Goal: Task Accomplishment & Management: Complete application form

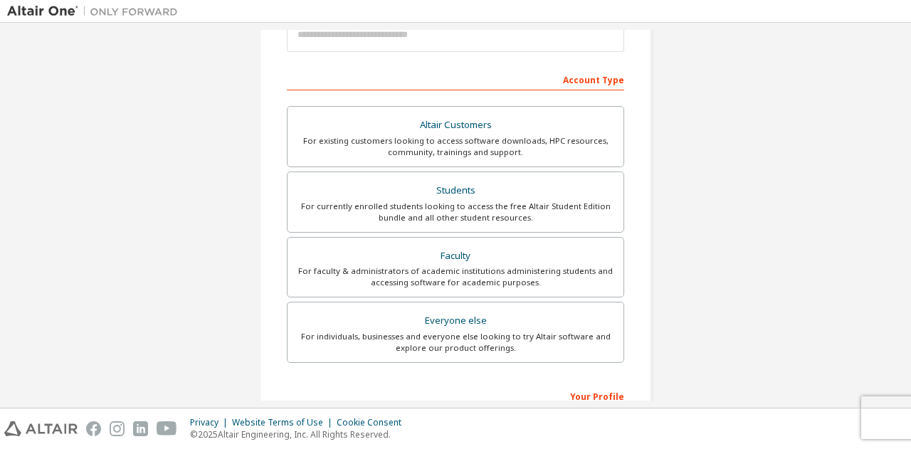
scroll to position [189, 0]
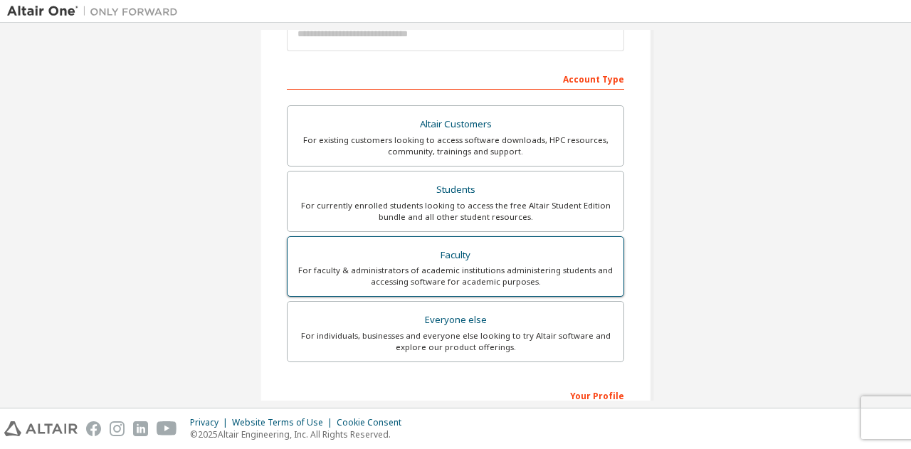
click at [465, 265] on div "For faculty & administrators of academic institutions administering students an…" at bounding box center [455, 276] width 319 height 23
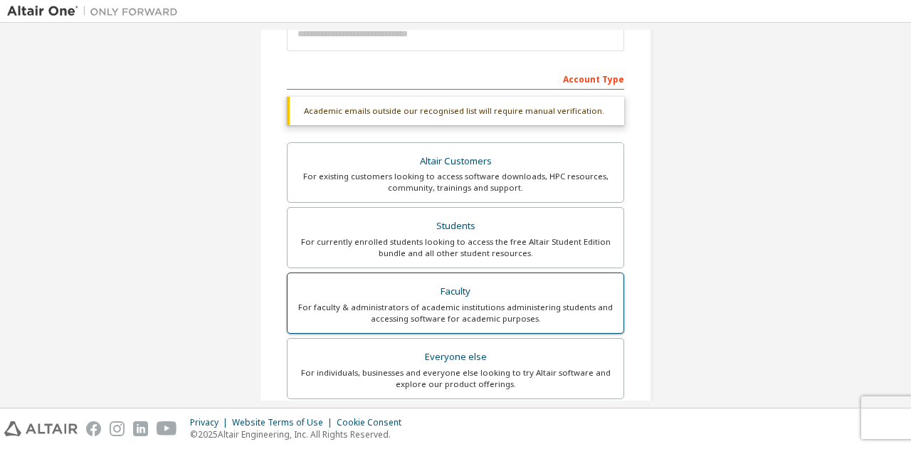
click at [462, 277] on label "Faculty For faculty & administrators of academic institutions administering stu…" at bounding box center [455, 302] width 337 height 61
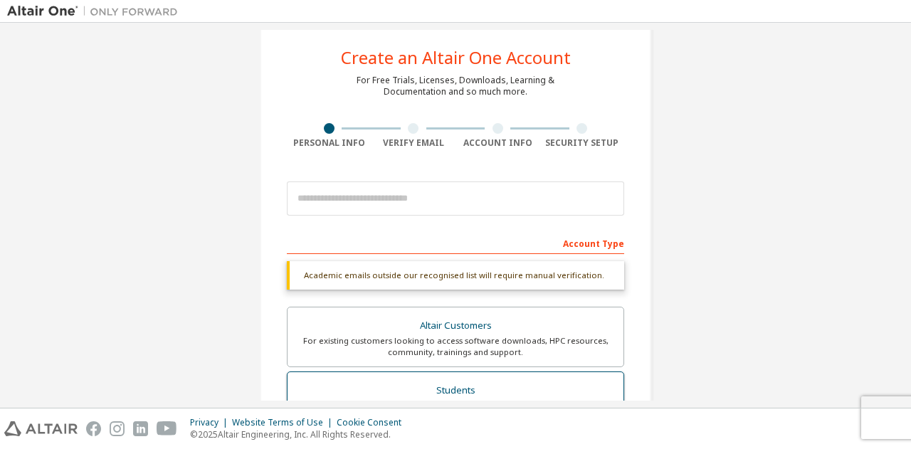
scroll to position [16, 0]
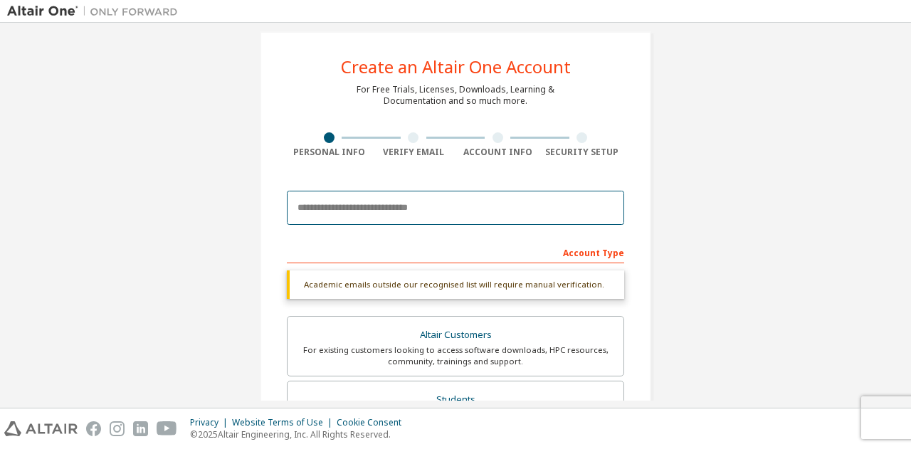
click at [472, 206] on input "email" at bounding box center [455, 208] width 337 height 34
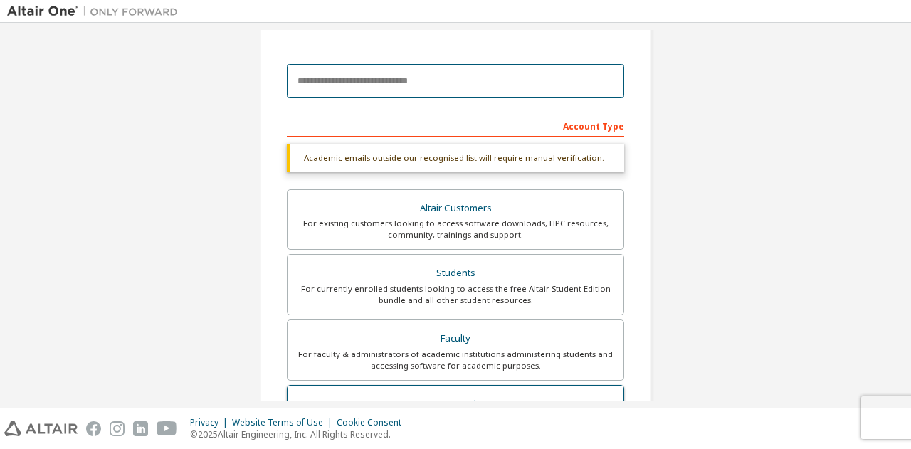
scroll to position [142, 0]
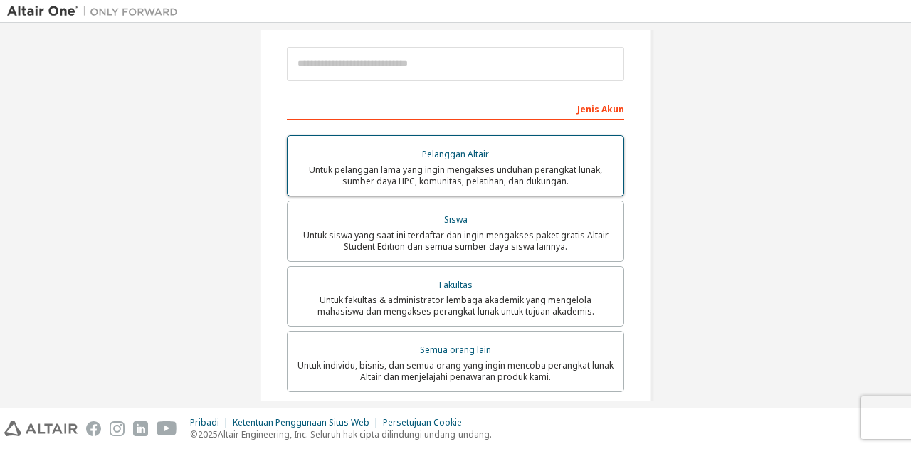
scroll to position [176, 0]
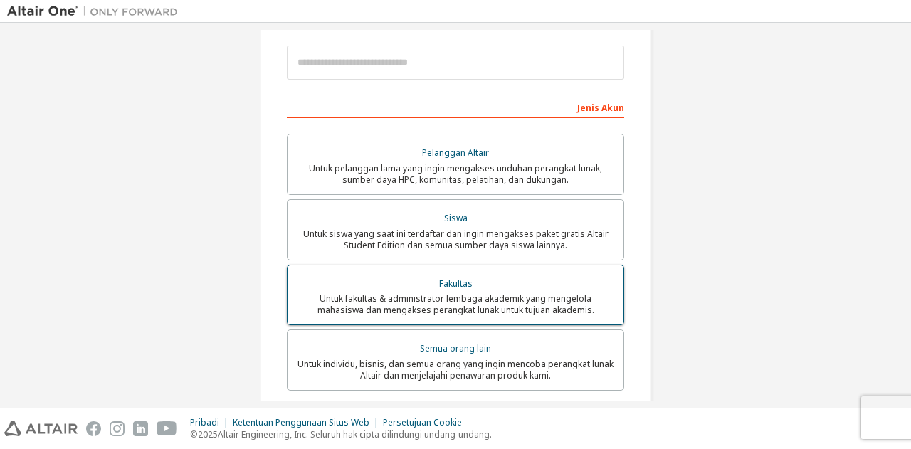
click at [461, 308] on font "Untuk fakultas & administrator lembaga akademik yang mengelola mahasiswa dan me…" at bounding box center [455, 303] width 277 height 23
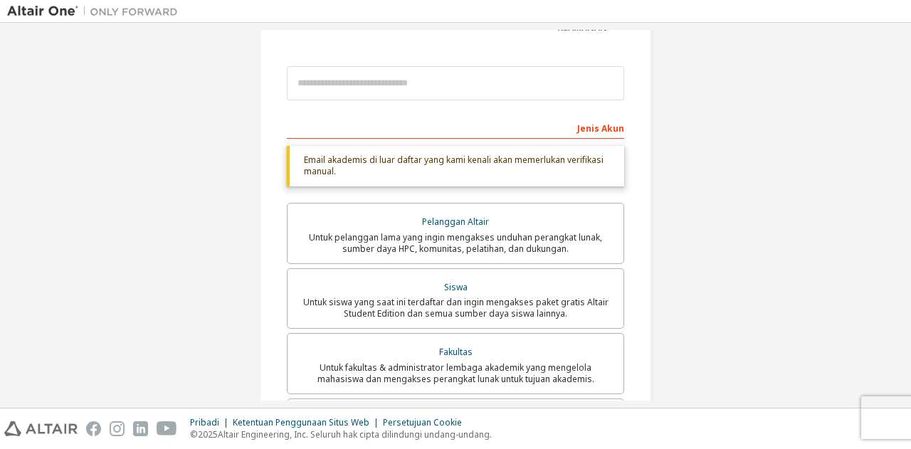
scroll to position [157, 0]
click at [460, 309] on font "Untuk siswa yang saat ini terdaftar dan ingin mengakses paket gratis Altair Stu…" at bounding box center [455, 305] width 305 height 23
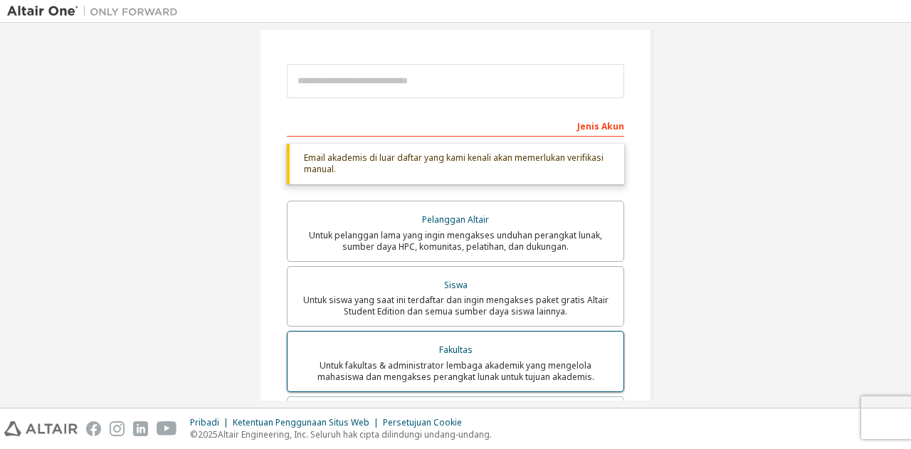
click at [429, 346] on div "Fakultas" at bounding box center [455, 350] width 319 height 20
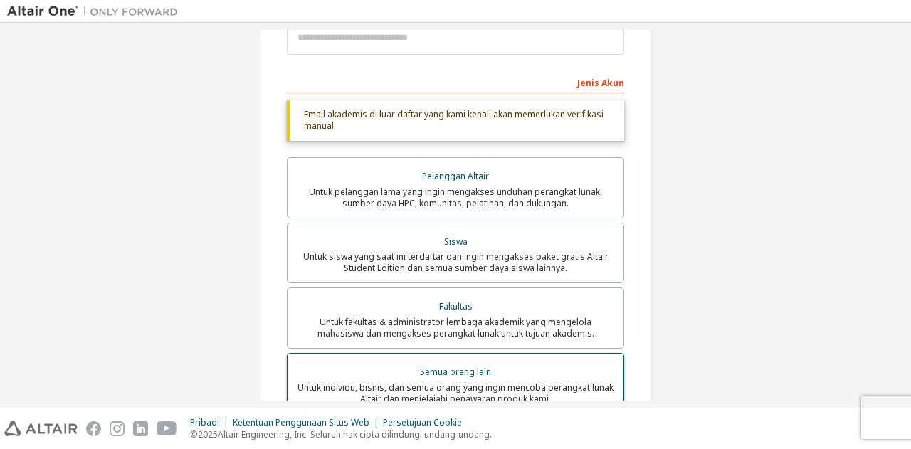
scroll to position [201, 0]
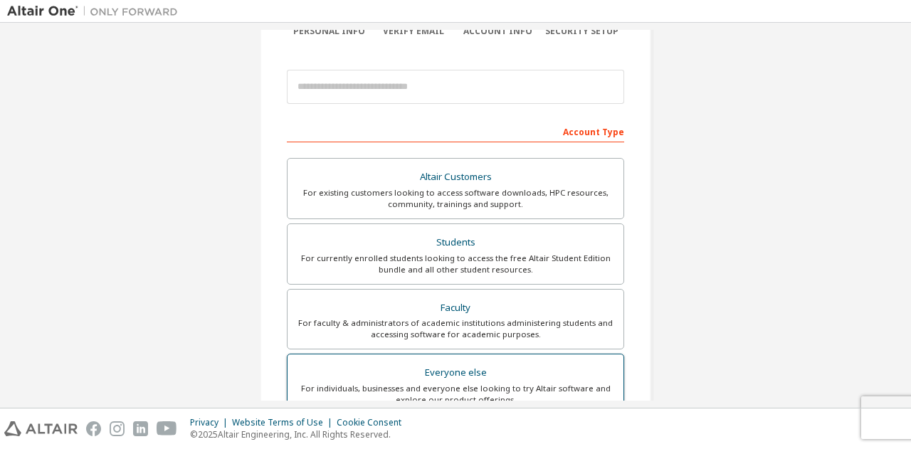
scroll to position [135, 0]
